Goal: Download file/media

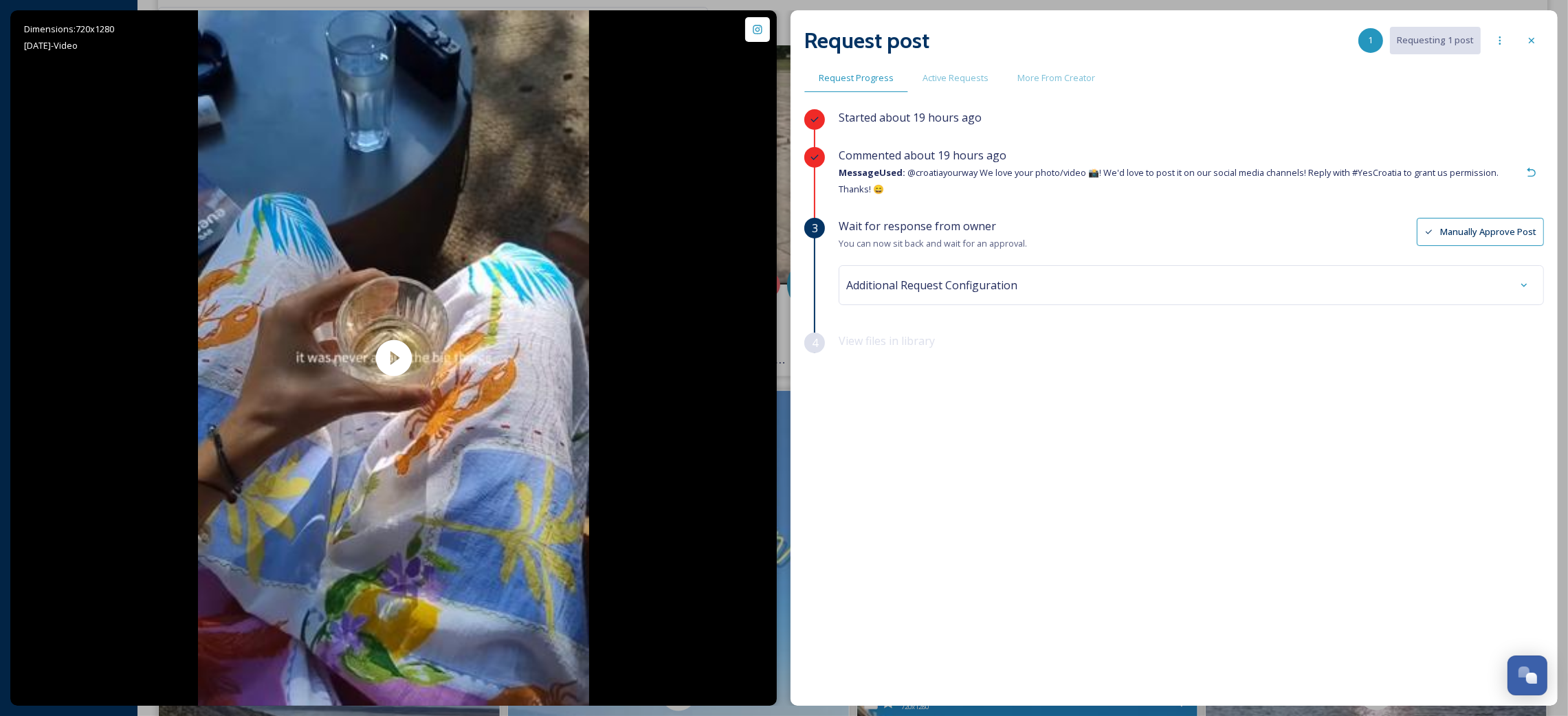
scroll to position [797, 0]
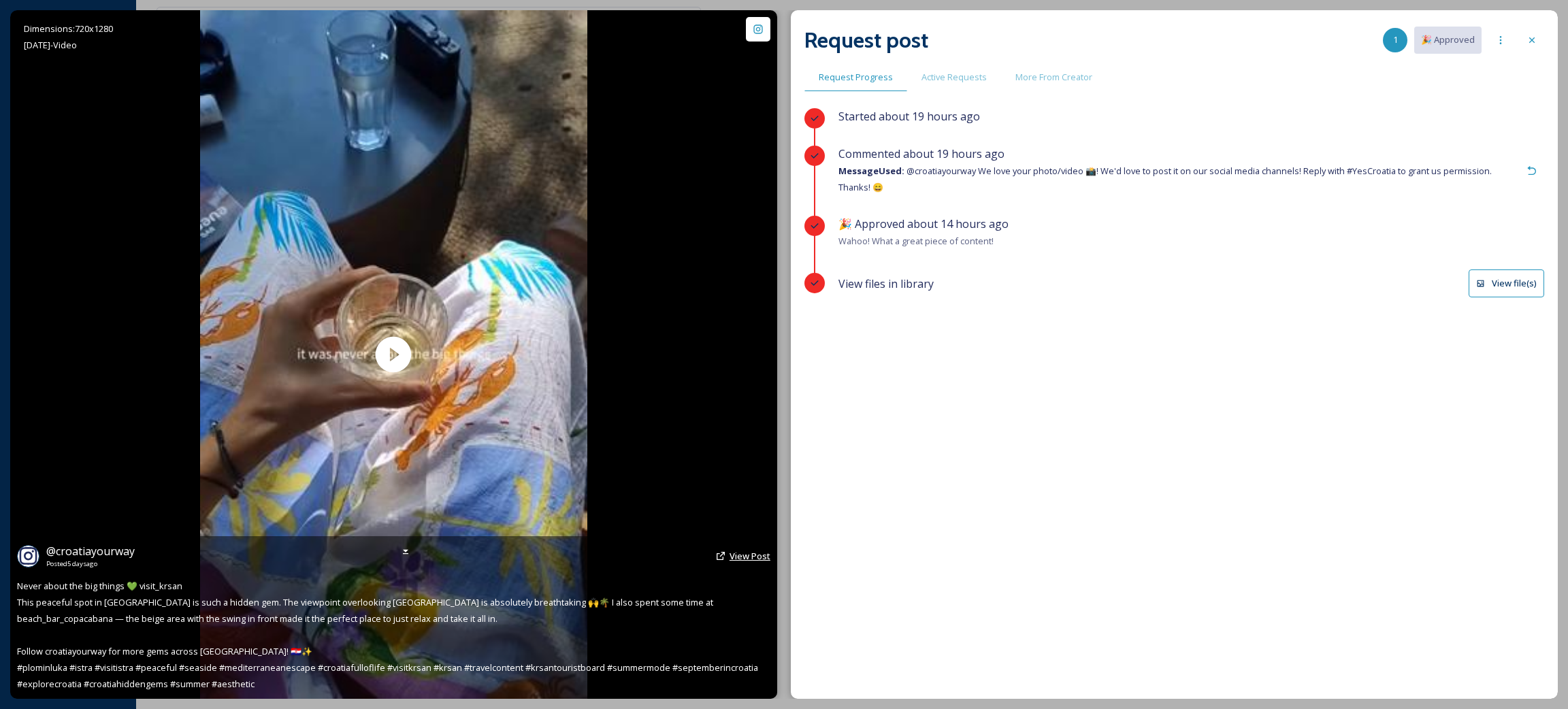
click at [766, 550] on link "View Post" at bounding box center [749, 556] width 41 height 13
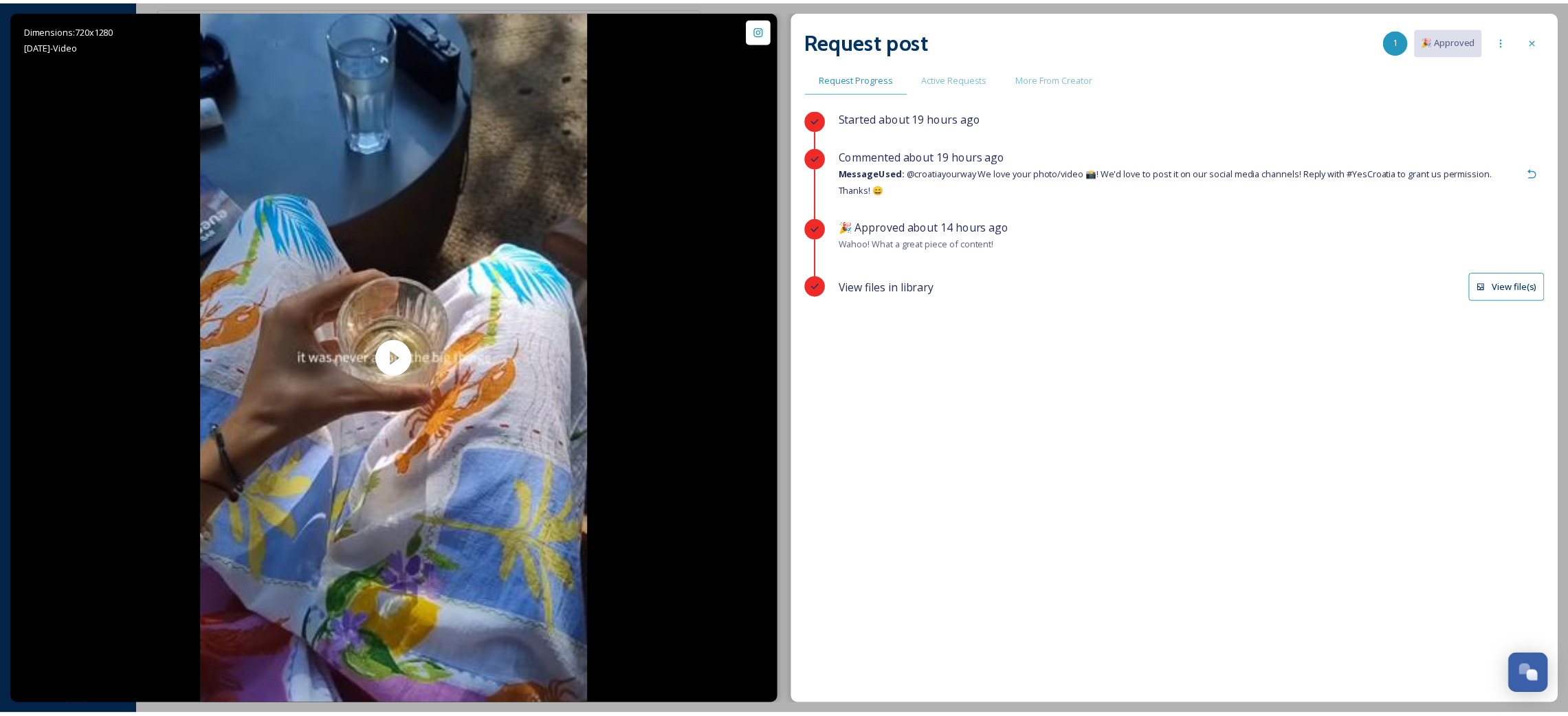
scroll to position [787, 0]
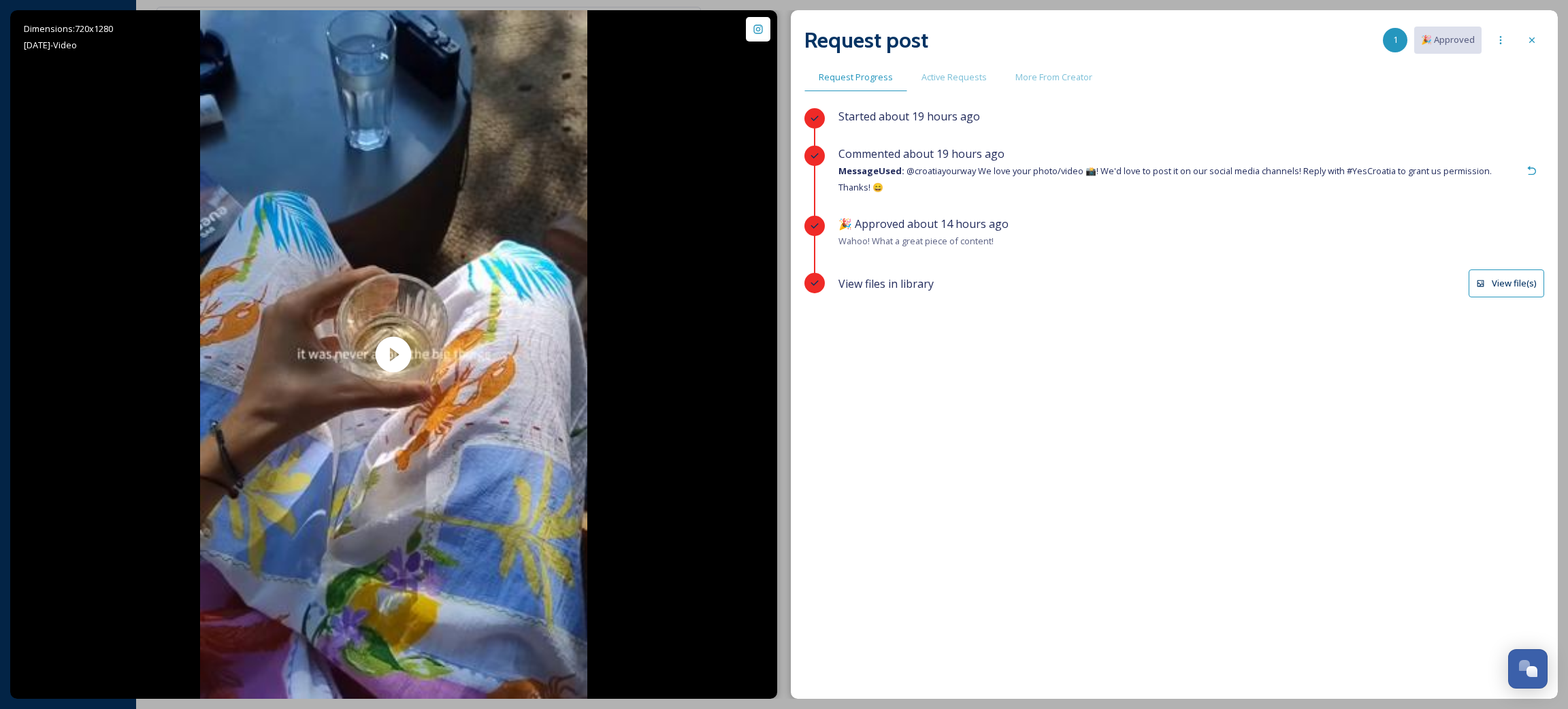
click at [1510, 286] on button "View file(s)" at bounding box center [1506, 283] width 75 height 28
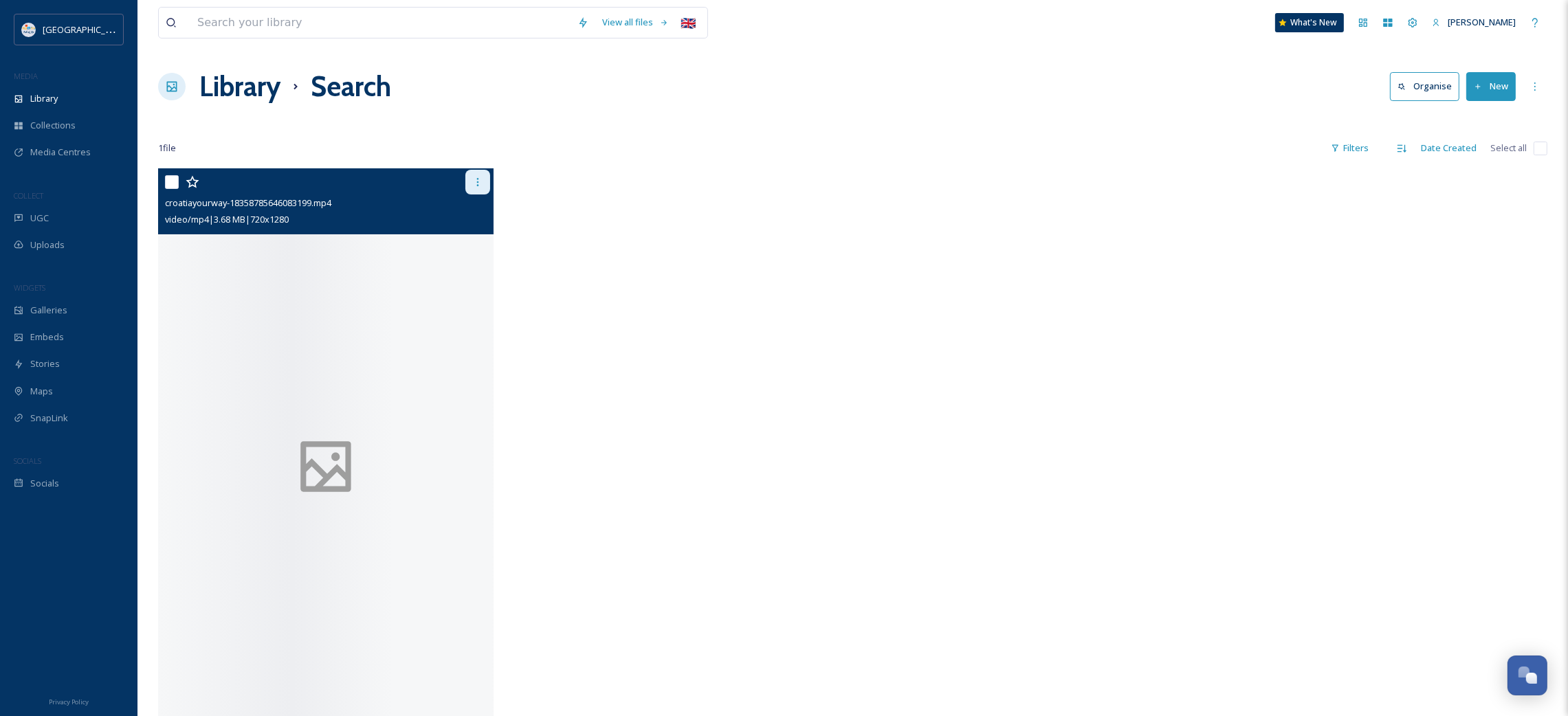
click at [475, 185] on icon at bounding box center [477, 182] width 11 height 11
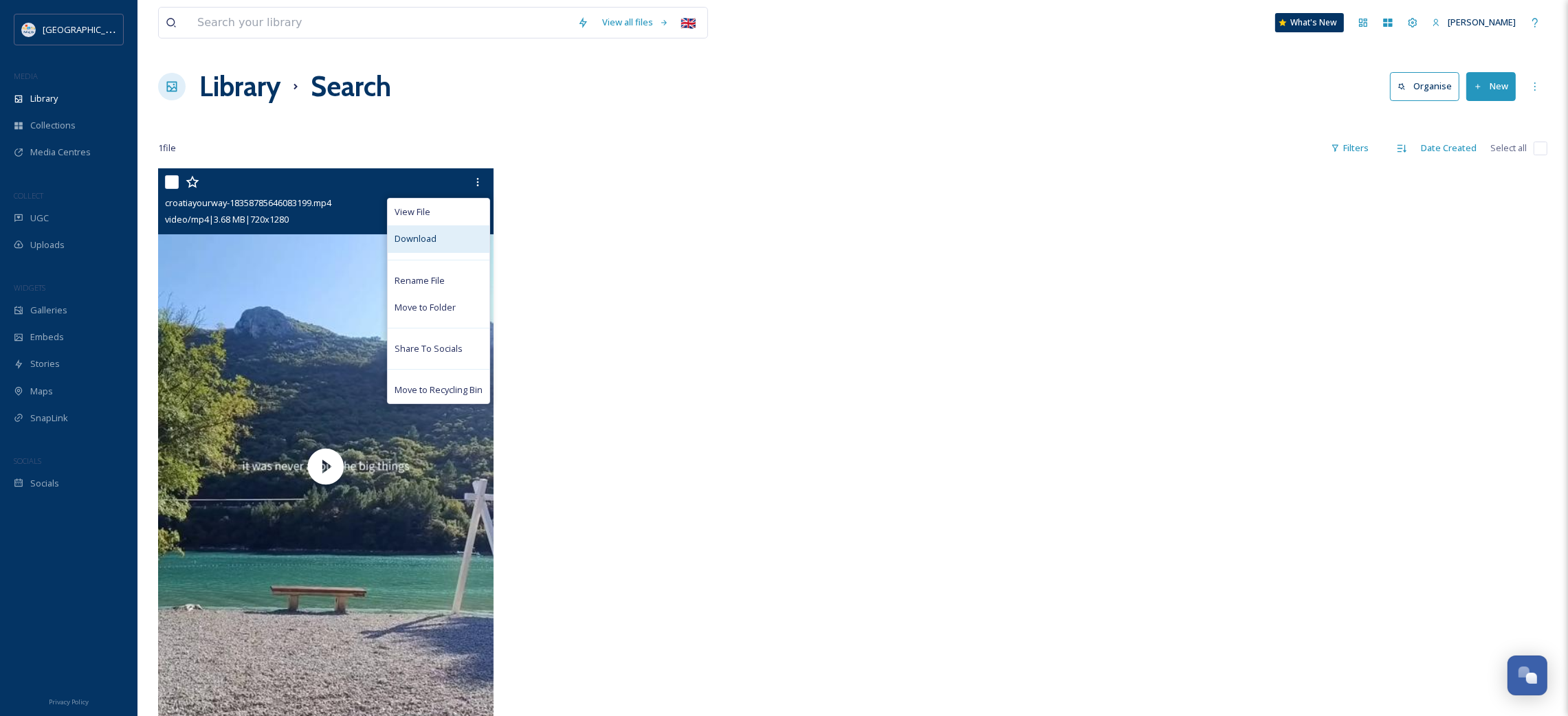
click at [443, 239] on div "Download" at bounding box center [439, 239] width 101 height 27
